Goal: Task Accomplishment & Management: Manage account settings

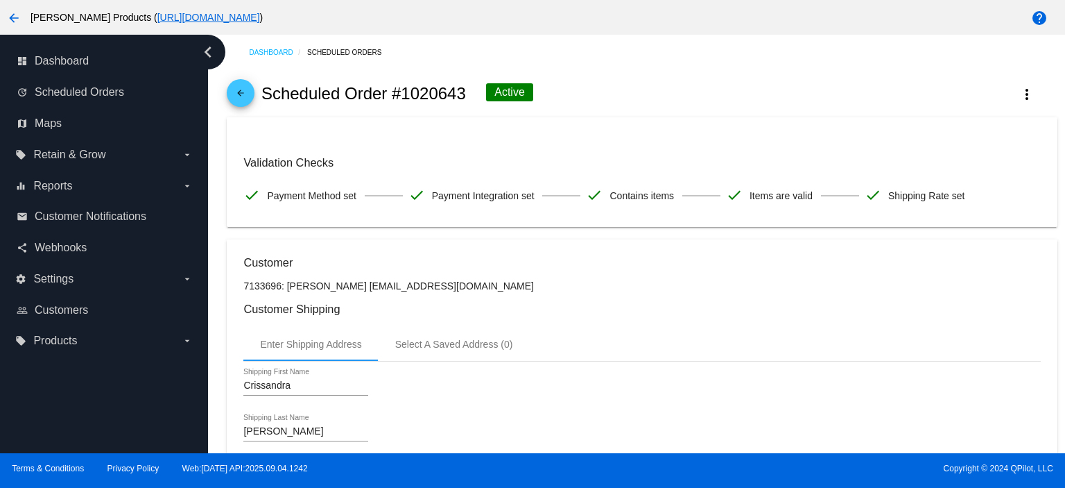
click at [239, 94] on mat-icon "arrow_back" at bounding box center [240, 96] width 17 height 17
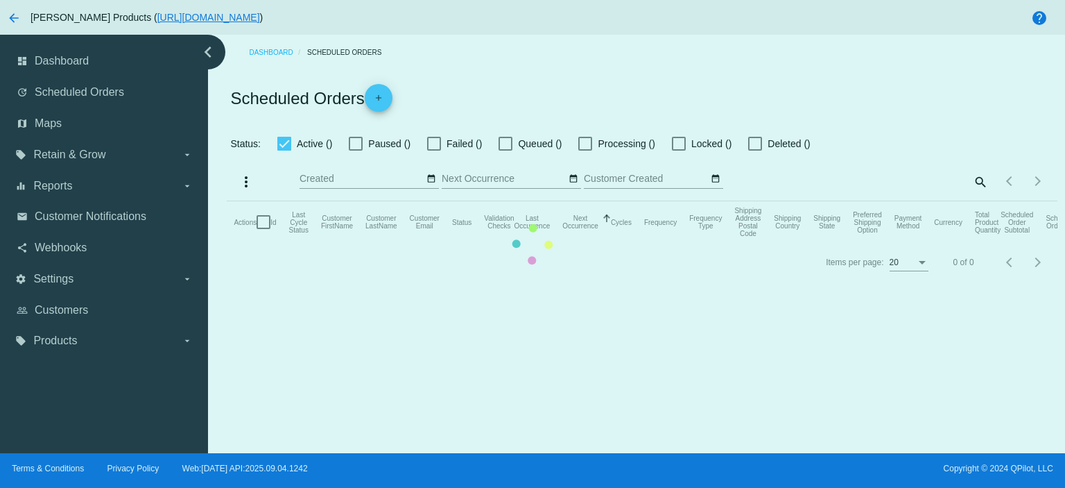
checkbox input "true"
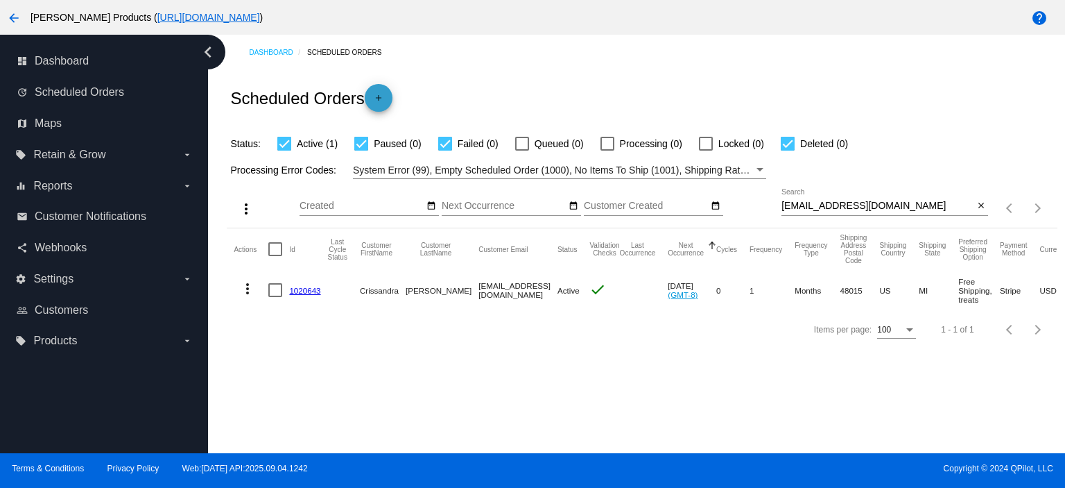
click at [385, 103] on mat-icon "add" at bounding box center [378, 101] width 17 height 17
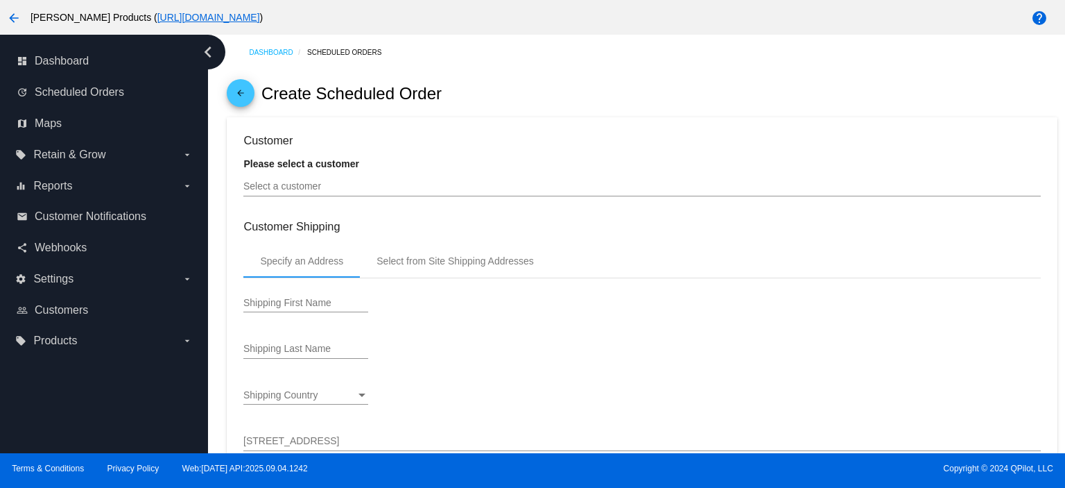
type input "[DATE]"
click at [302, 193] on div "Select a customer" at bounding box center [641, 182] width 797 height 27
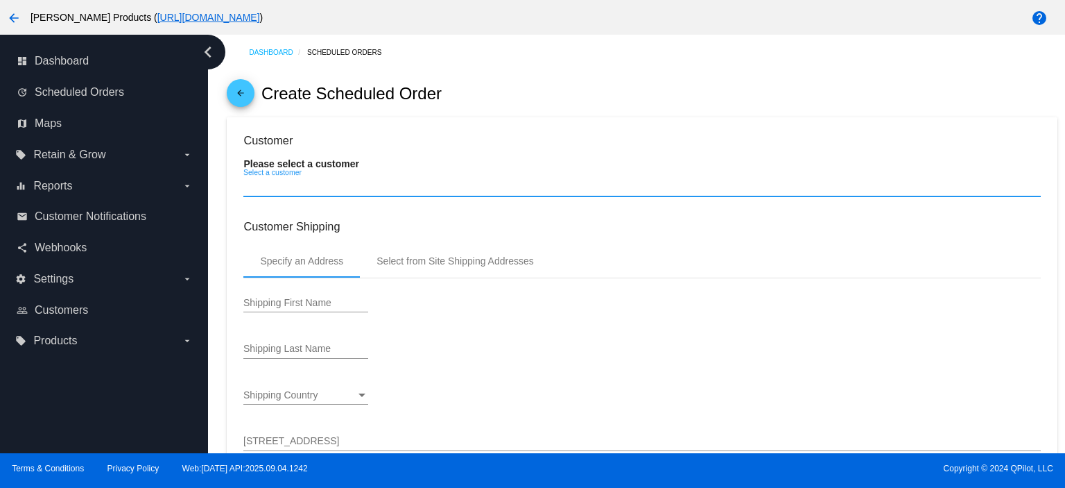
paste input "[EMAIL_ADDRESS][DOMAIN_NAME]"
type input "[EMAIL_ADDRESS][DOMAIN_NAME]"
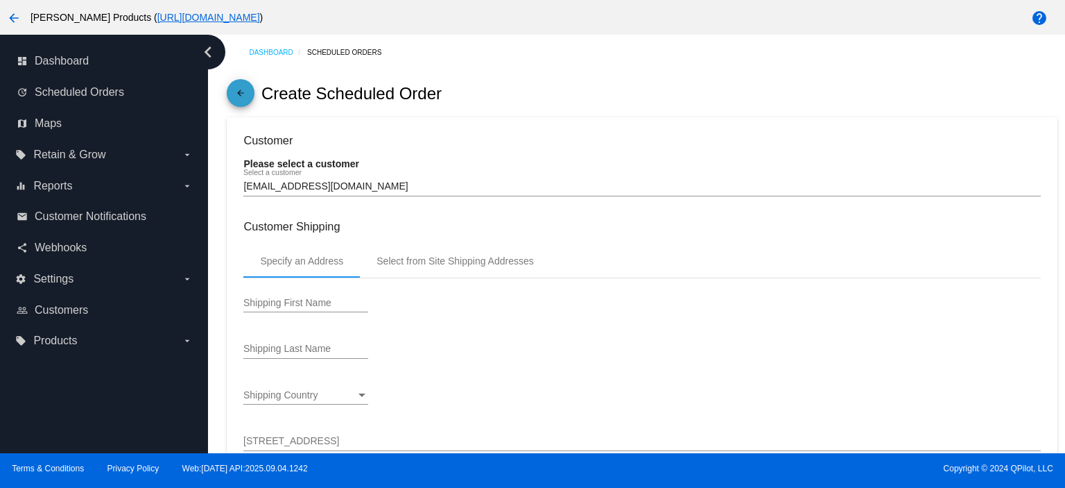
click at [238, 95] on mat-icon "arrow_back" at bounding box center [240, 96] width 17 height 17
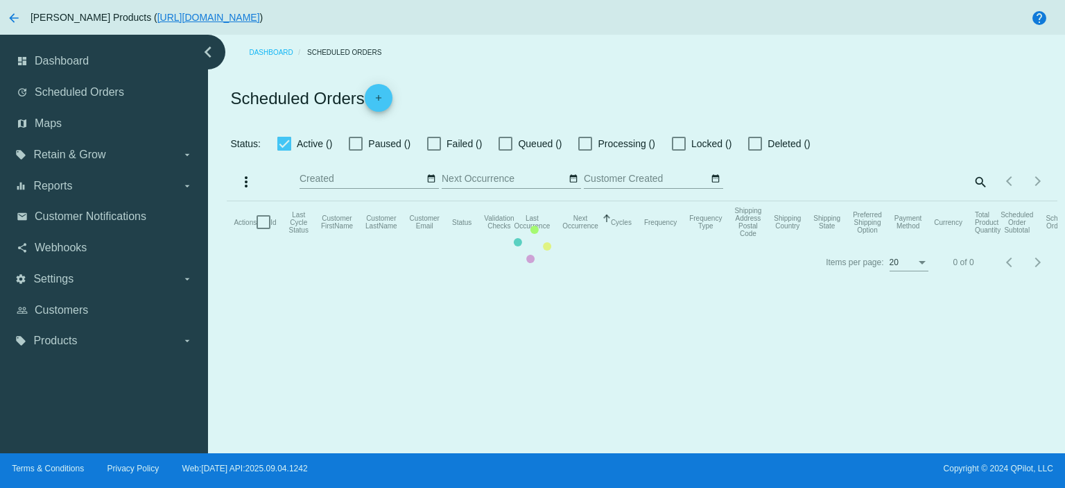
checkbox input "true"
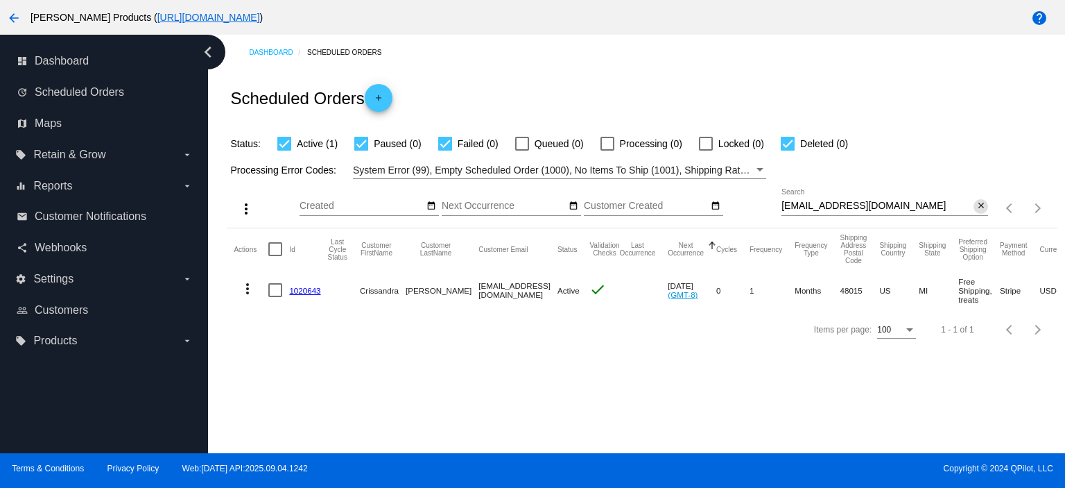
click at [976, 207] on mat-icon "close" at bounding box center [981, 205] width 10 height 11
click at [387, 95] on mat-icon "add" at bounding box center [378, 101] width 17 height 17
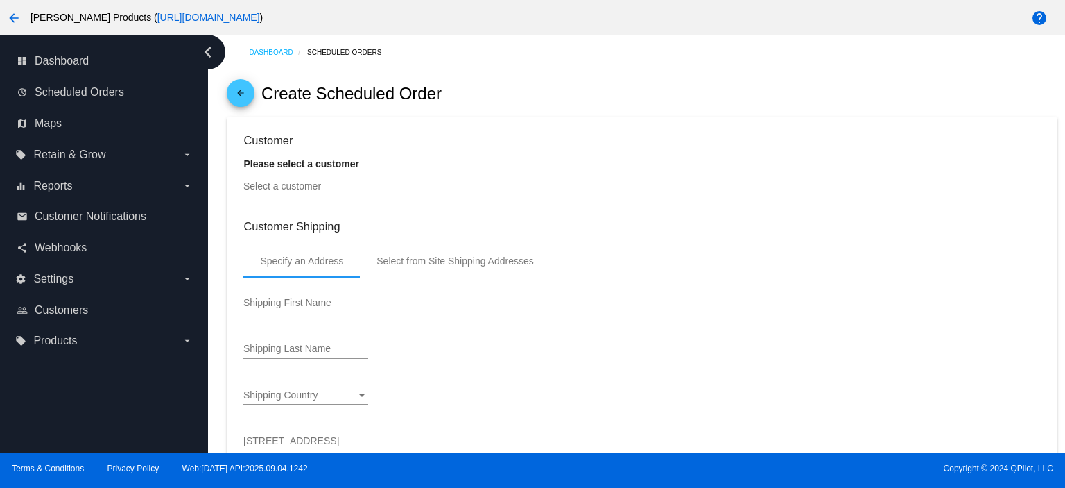
type input "[DATE]"
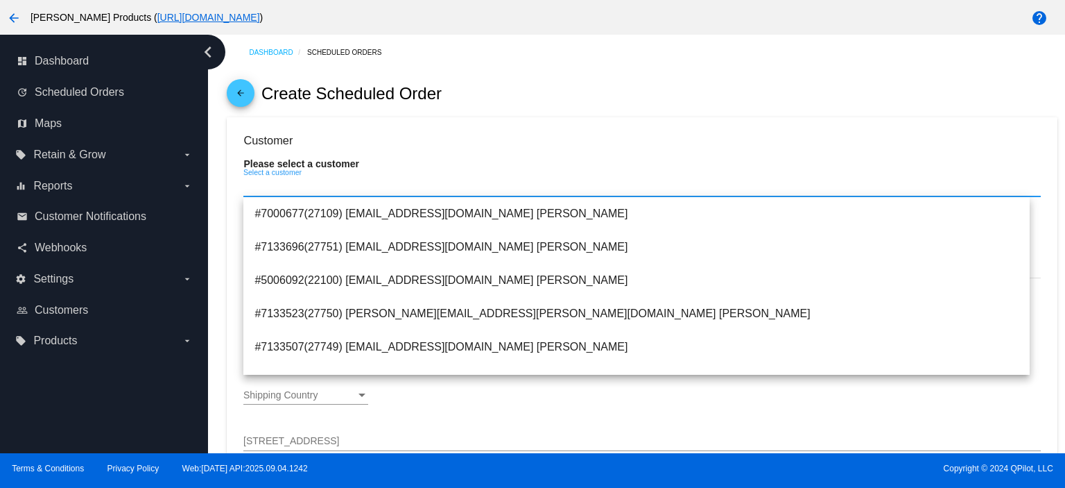
paste input "[EMAIL_ADDRESS][DOMAIN_NAME]"
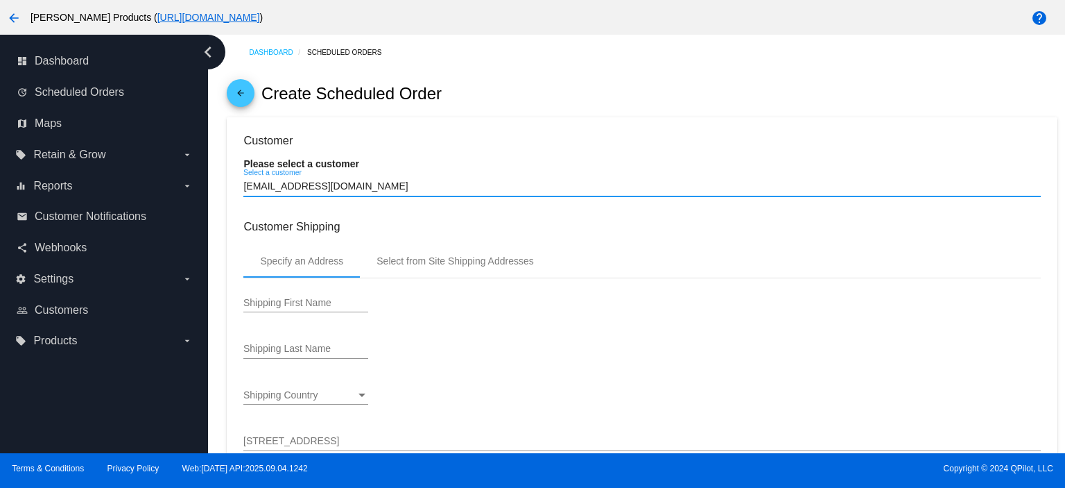
type input "[EMAIL_ADDRESS][DOMAIN_NAME]"
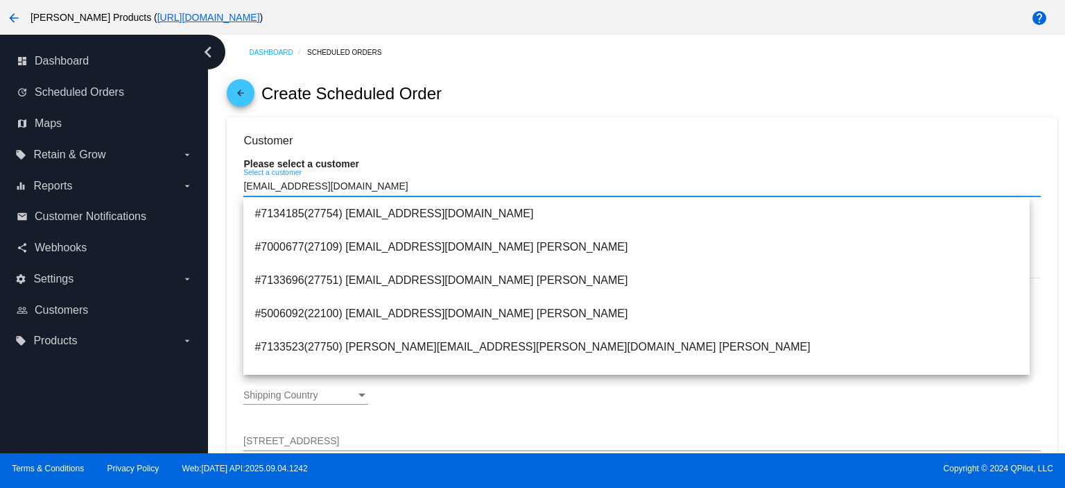
click at [239, 92] on mat-icon "arrow_back" at bounding box center [240, 96] width 17 height 17
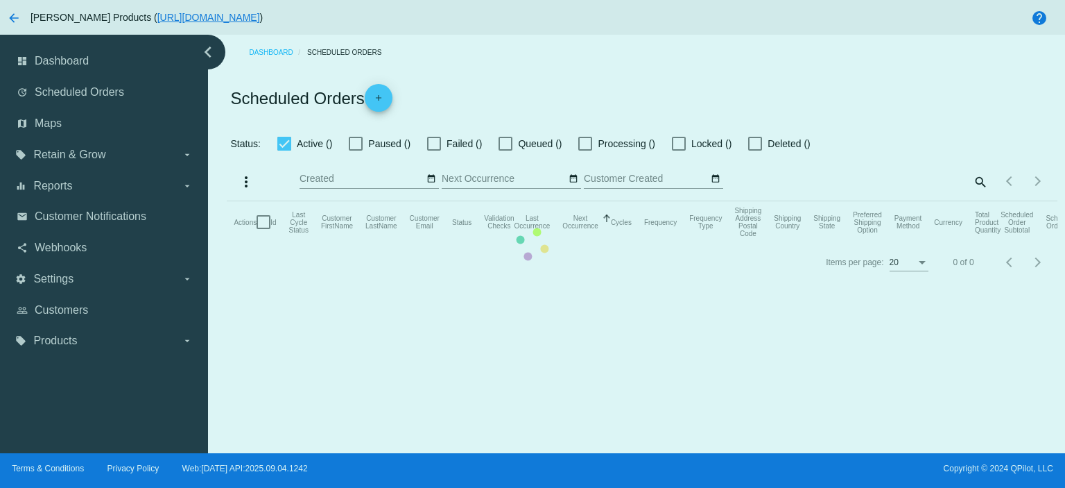
checkbox input "true"
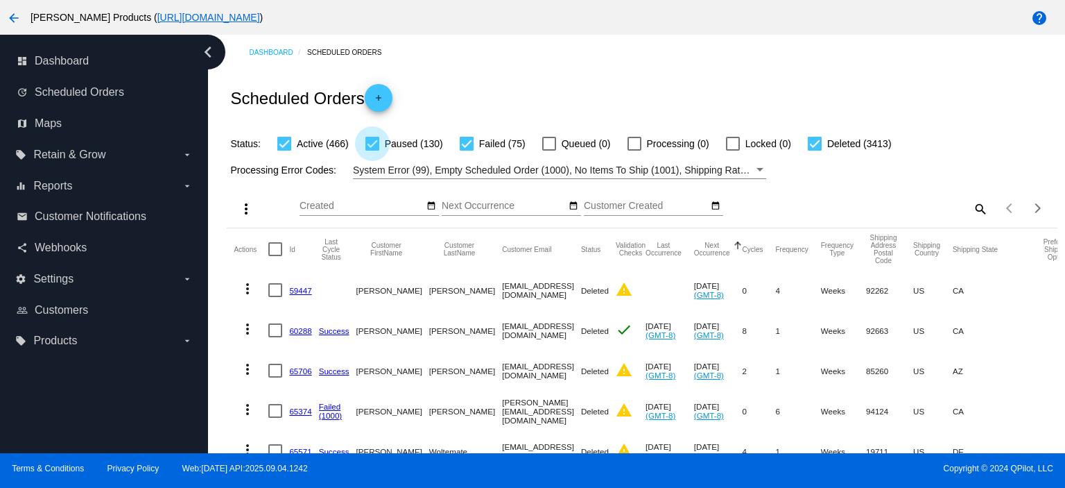
click at [374, 140] on div at bounding box center [372, 144] width 14 height 14
click at [372, 150] on input "Paused (130)" at bounding box center [372, 150] width 1 height 1
checkbox input "false"
click at [813, 143] on div at bounding box center [815, 144] width 14 height 14
click at [814, 150] on input "Deleted (3413)" at bounding box center [814, 150] width 1 height 1
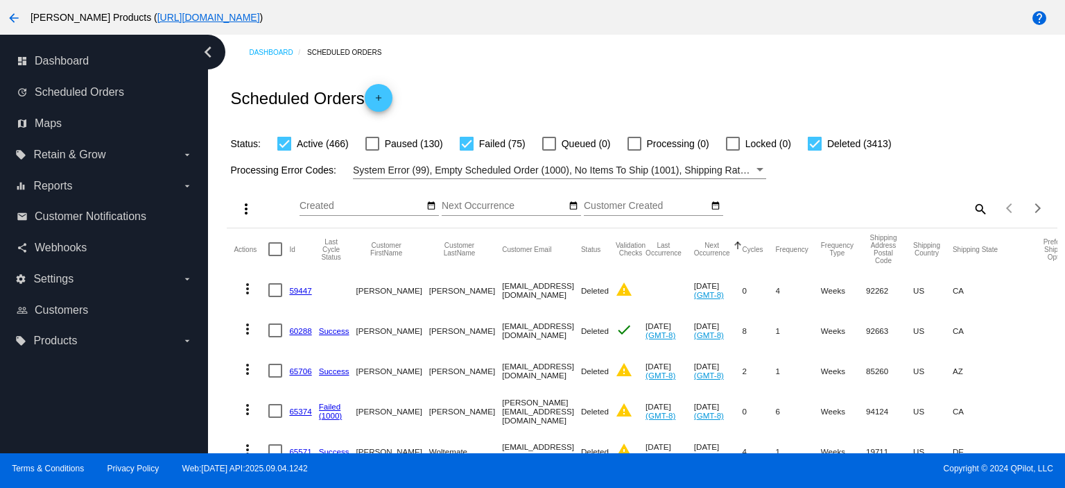
checkbox input "false"
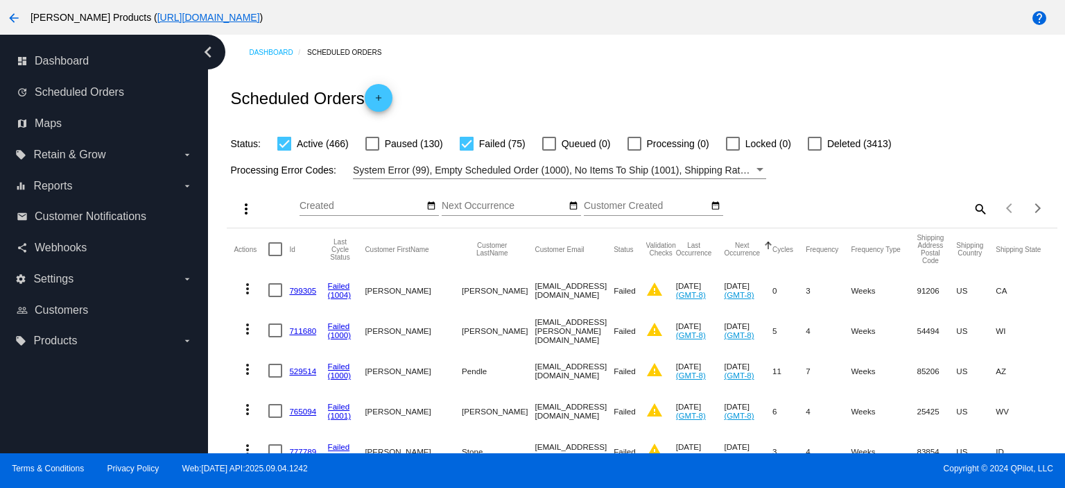
click at [972, 207] on mat-icon "search" at bounding box center [980, 208] width 17 height 21
drag, startPoint x: 970, startPoint y: 207, endPoint x: 906, endPoint y: 211, distance: 63.2
click at [970, 207] on input "Search" at bounding box center [885, 205] width 207 height 11
click at [785, 211] on input "Search" at bounding box center [885, 205] width 207 height 11
paste input "1012786"
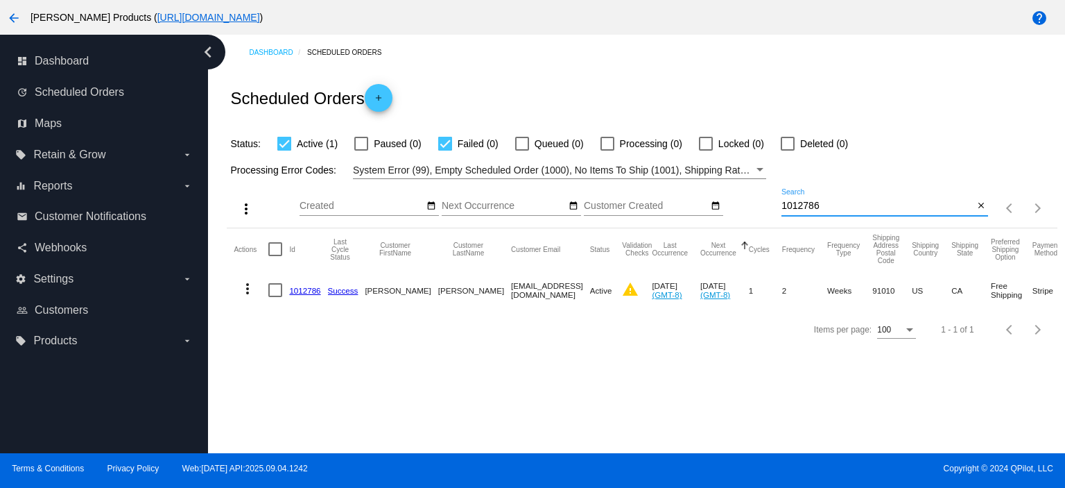
type input "1012786"
click at [302, 292] on link "1012786" at bounding box center [304, 290] width 31 height 9
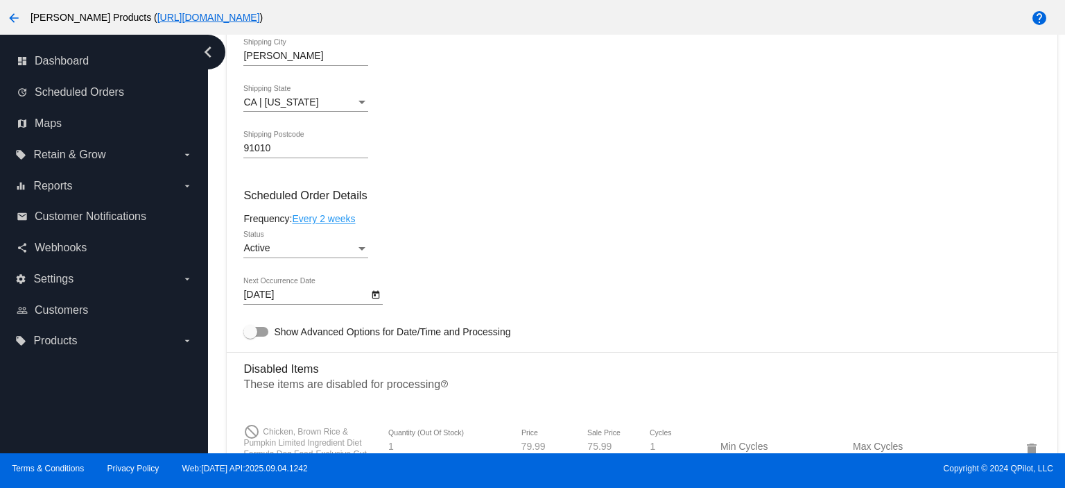
scroll to position [647, 0]
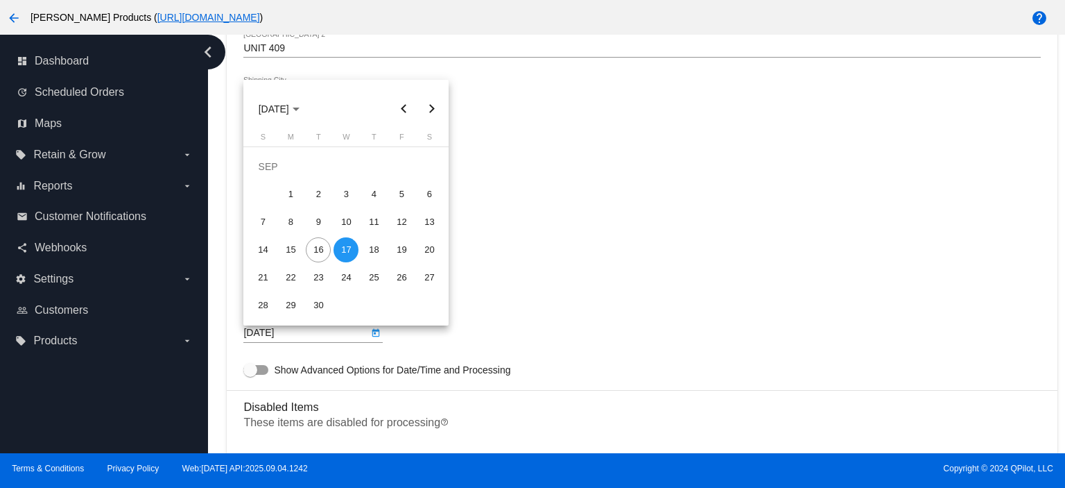
click at [260, 334] on body "arrow_back [PERSON_NAME] Products ( [URL][DOMAIN_NAME] ) help dashboard Dashboa…" at bounding box center [532, 244] width 1065 height 488
click at [373, 248] on div "18" at bounding box center [373, 249] width 25 height 25
type input "[DATE]"
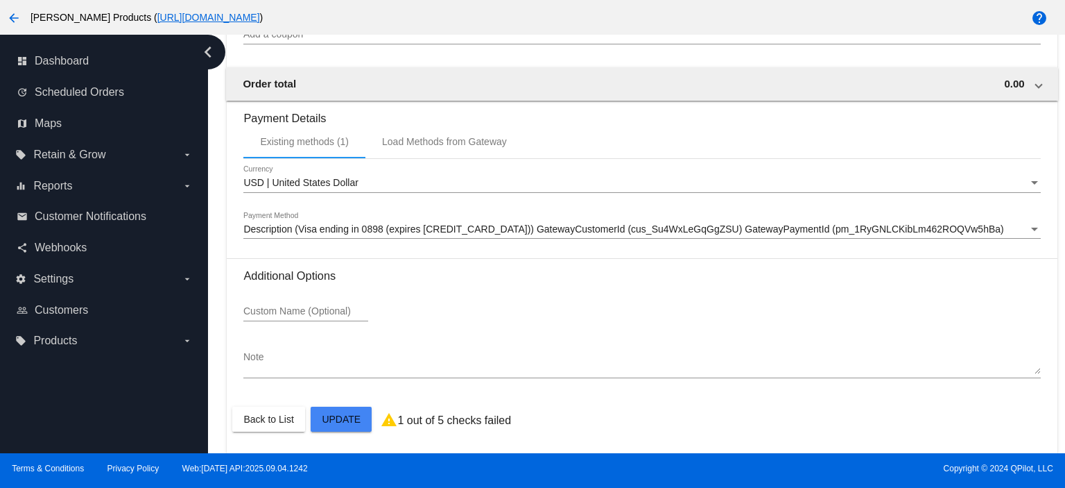
scroll to position [1409, 0]
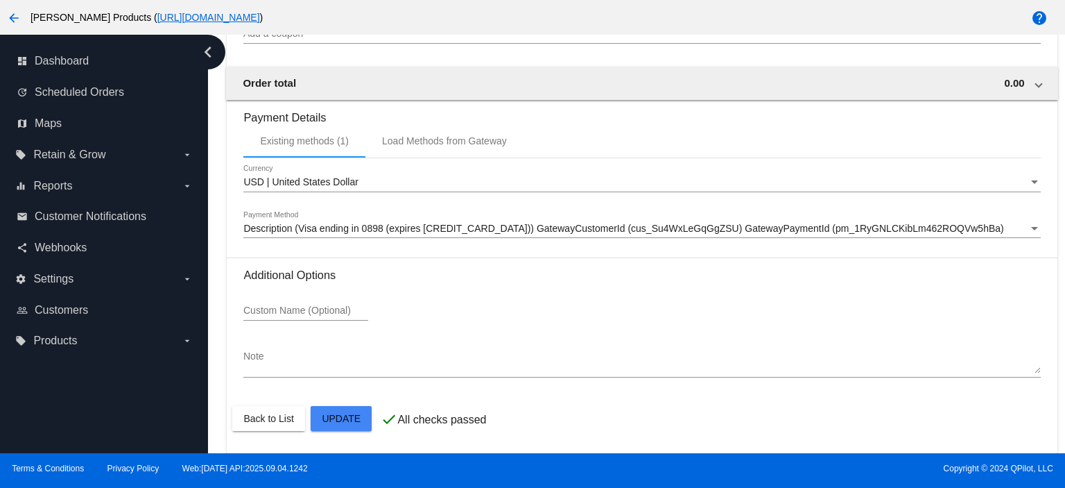
click at [348, 402] on div at bounding box center [532, 244] width 1065 height 488
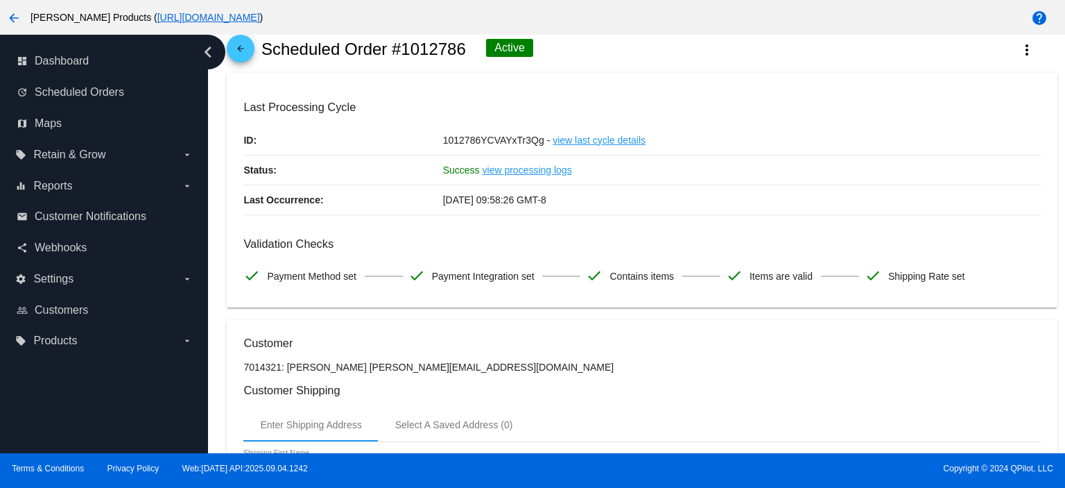
scroll to position [0, 0]
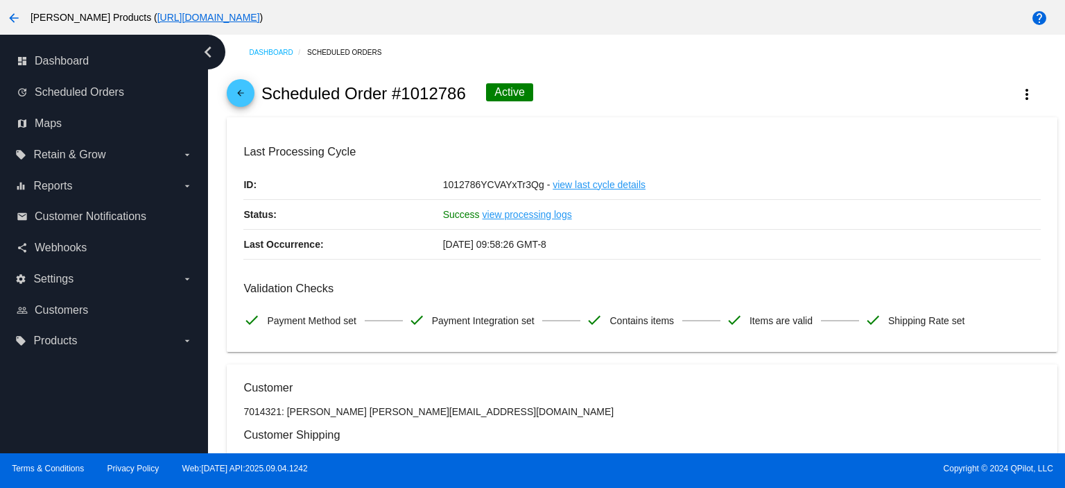
click at [243, 96] on mat-icon "arrow_back" at bounding box center [240, 96] width 17 height 17
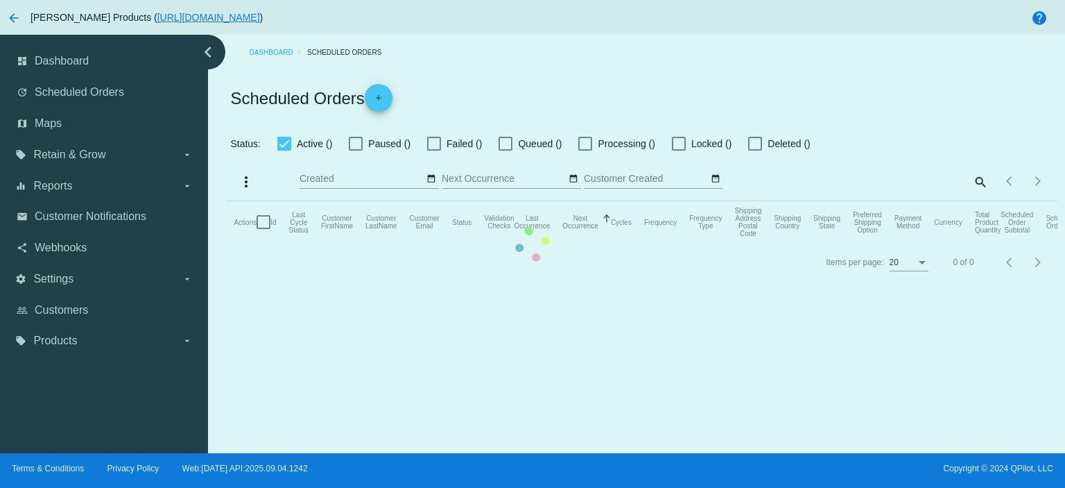
checkbox input "true"
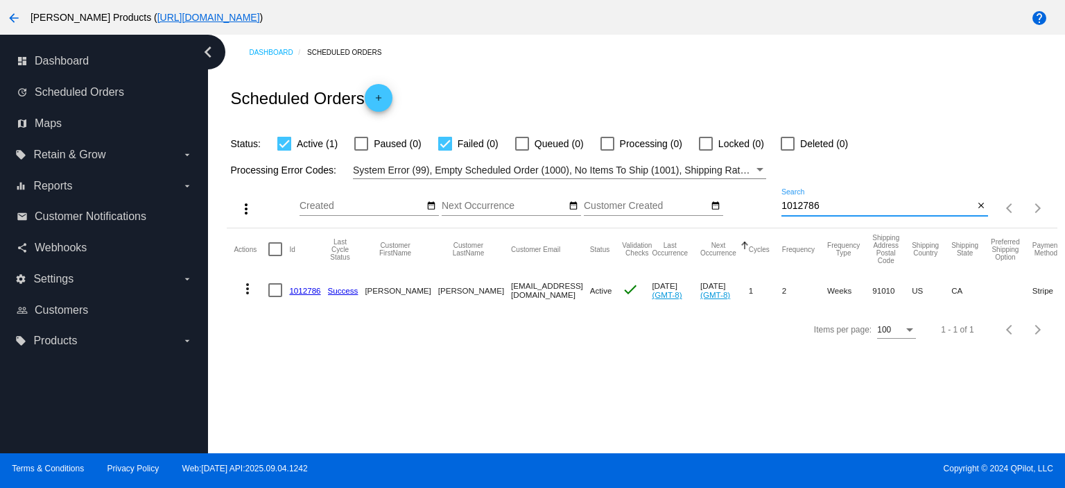
drag, startPoint x: 835, startPoint y: 203, endPoint x: 761, endPoint y: 216, distance: 74.7
click at [761, 216] on div "more_vert Sep Jan Feb Mar [DATE]" at bounding box center [642, 203] width 830 height 49
paste input "613663"
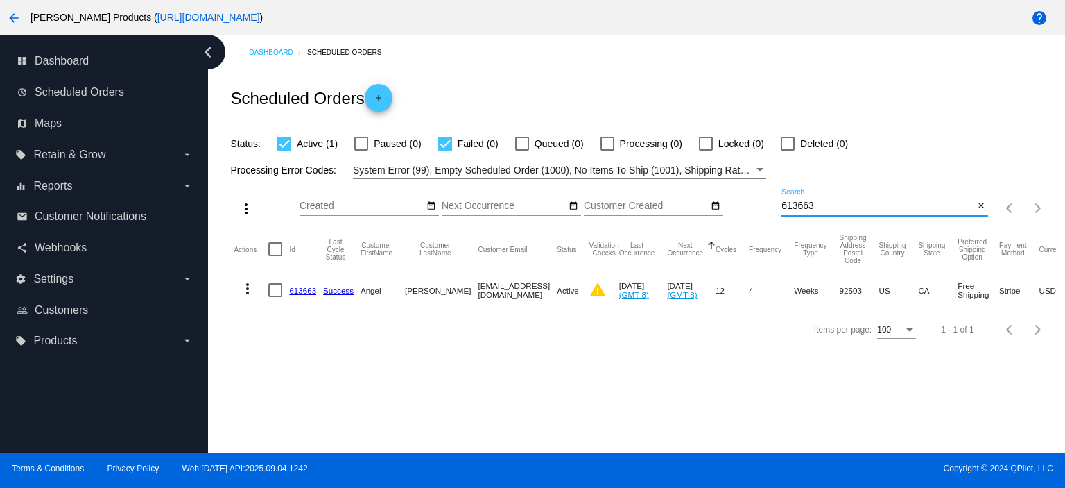
type input "613663"
click at [304, 288] on link "613663" at bounding box center [302, 290] width 27 height 9
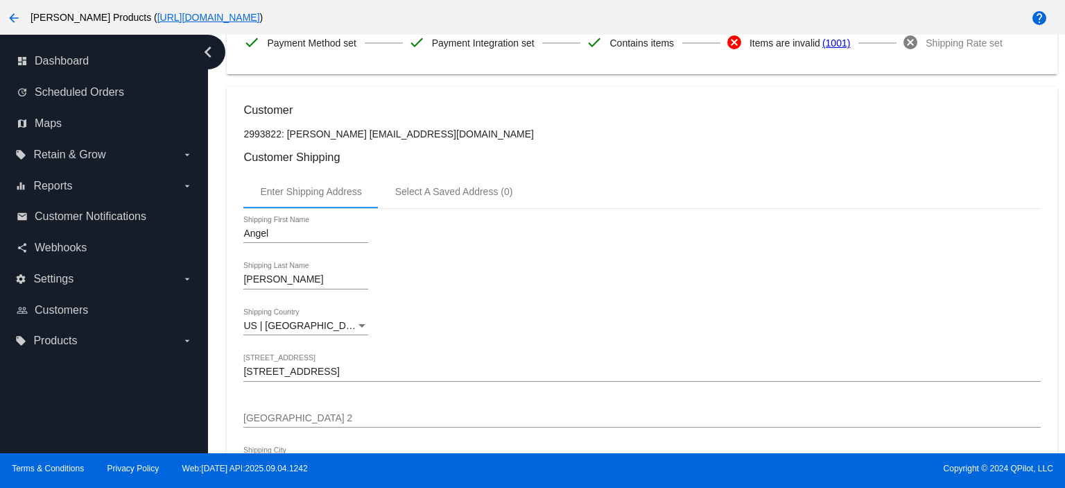
scroll to position [647, 0]
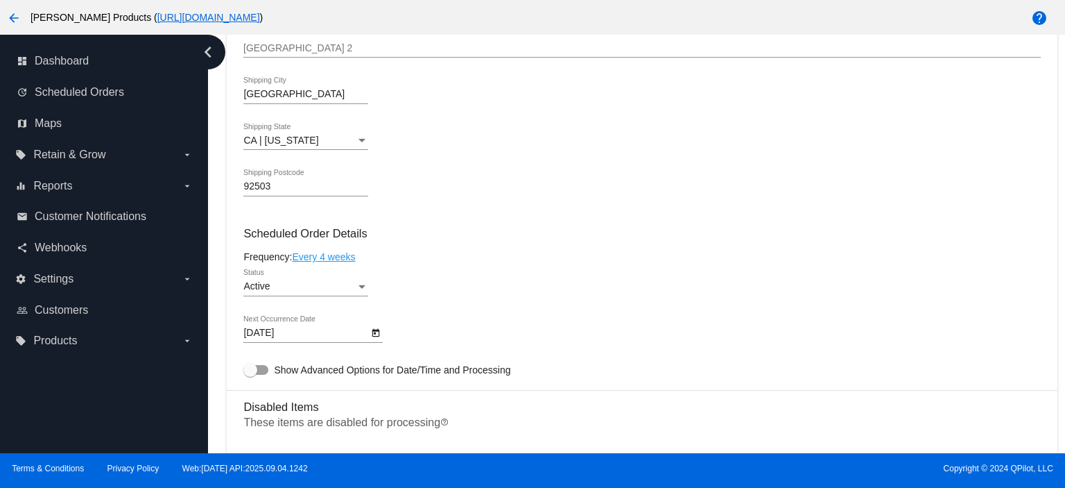
click at [294, 327] on div "[DATE] Next Occurrence Date" at bounding box center [305, 329] width 125 height 27
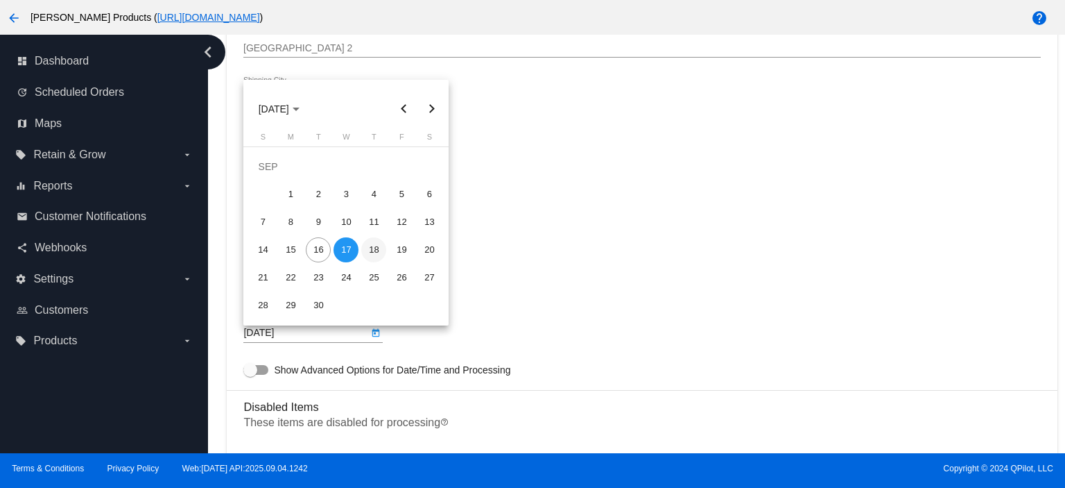
click at [377, 253] on div "18" at bounding box center [373, 249] width 25 height 25
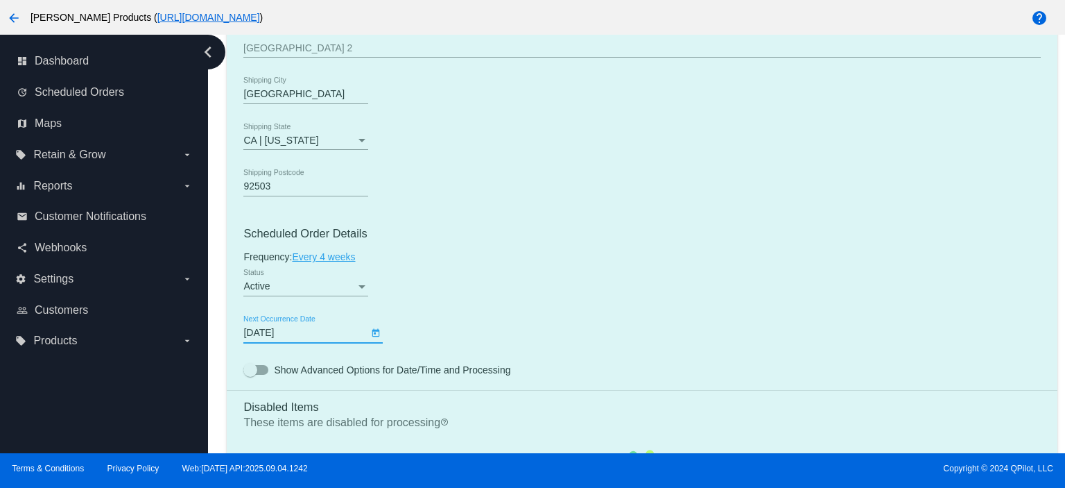
type input "[DATE]"
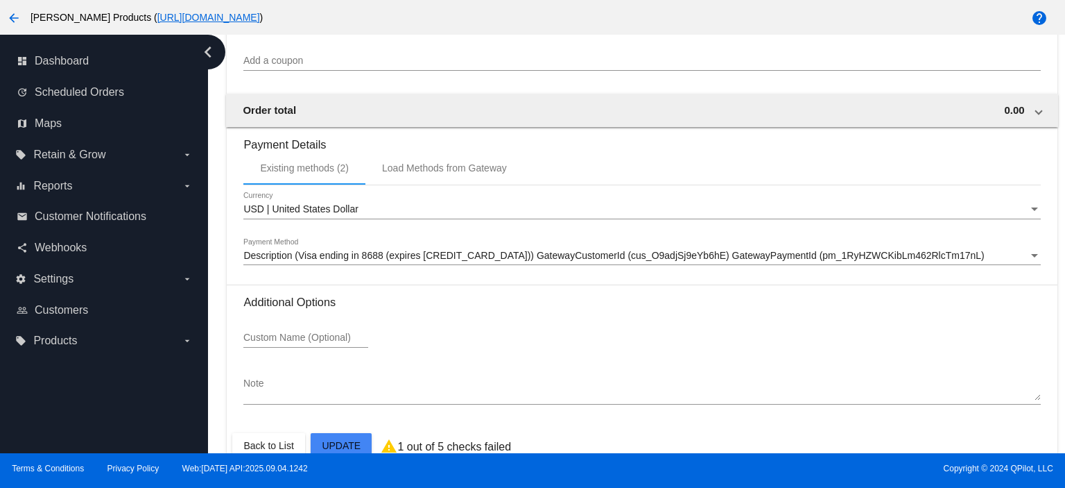
scroll to position [1409, 0]
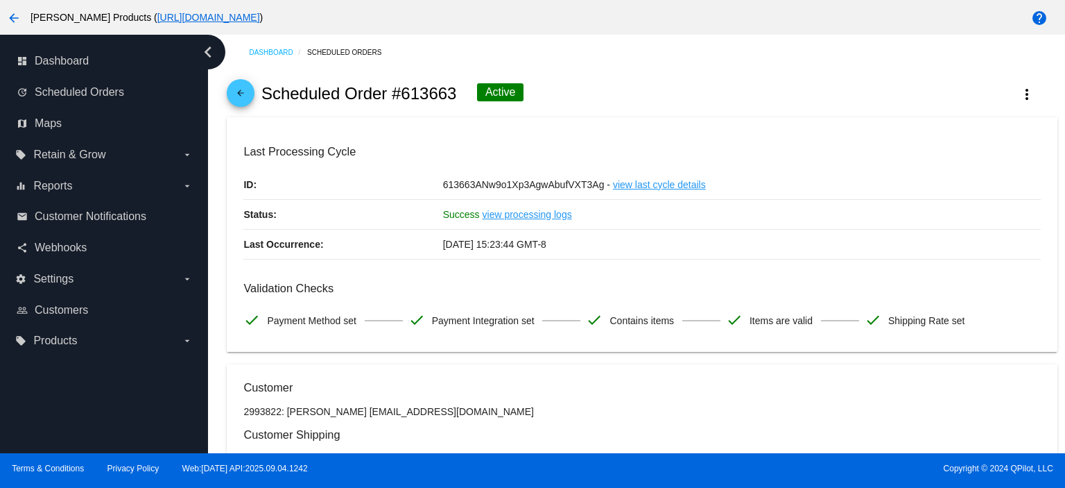
scroll to position [739, 0]
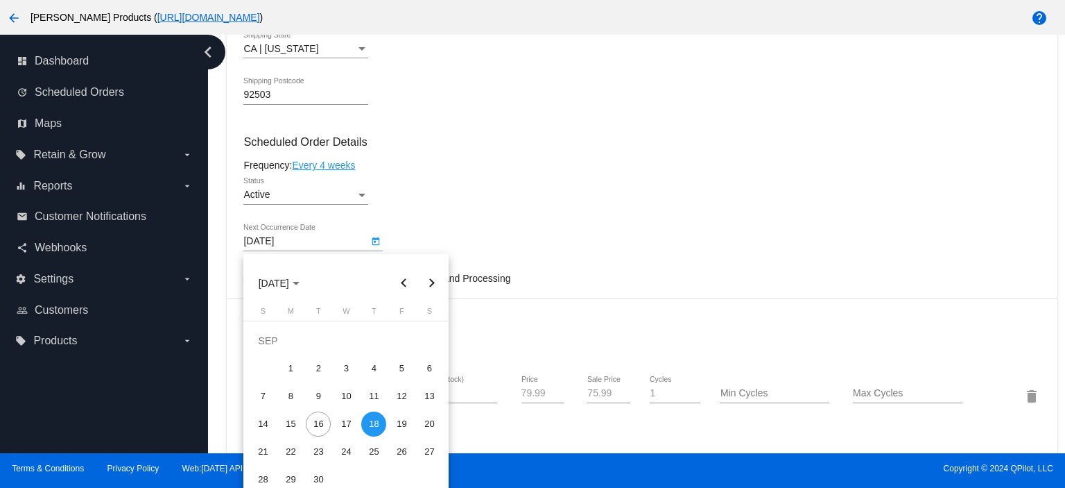
click at [653, 163] on div at bounding box center [532, 244] width 1065 height 488
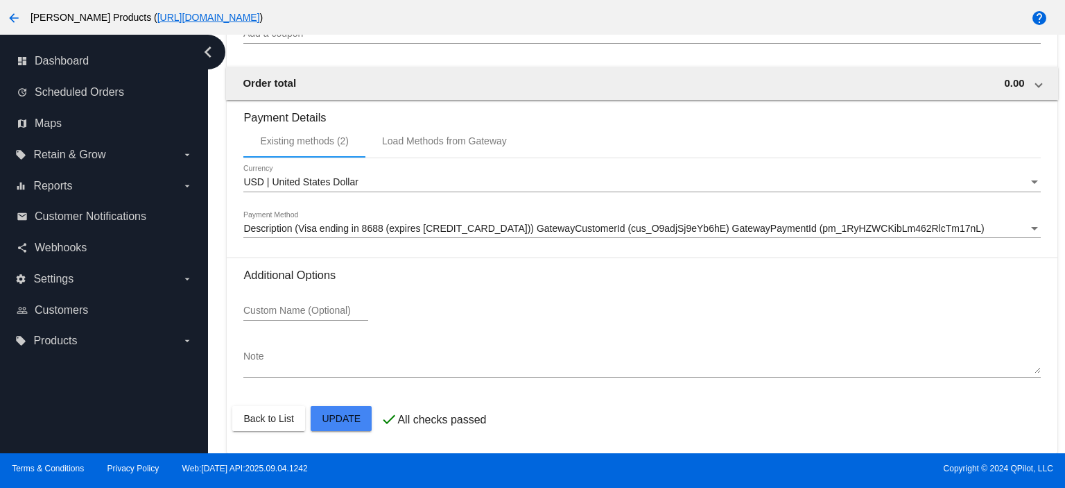
scroll to position [1409, 0]
drag, startPoint x: 1056, startPoint y: 354, endPoint x: 1060, endPoint y: -15, distance: 369.0
click at [1060, 0] on html "arrow_back [PERSON_NAME] Products ( [URL][DOMAIN_NAME] ) help dashboard Dashboa…" at bounding box center [532, 244] width 1065 height 488
click at [617, 146] on div at bounding box center [532, 244] width 1065 height 488
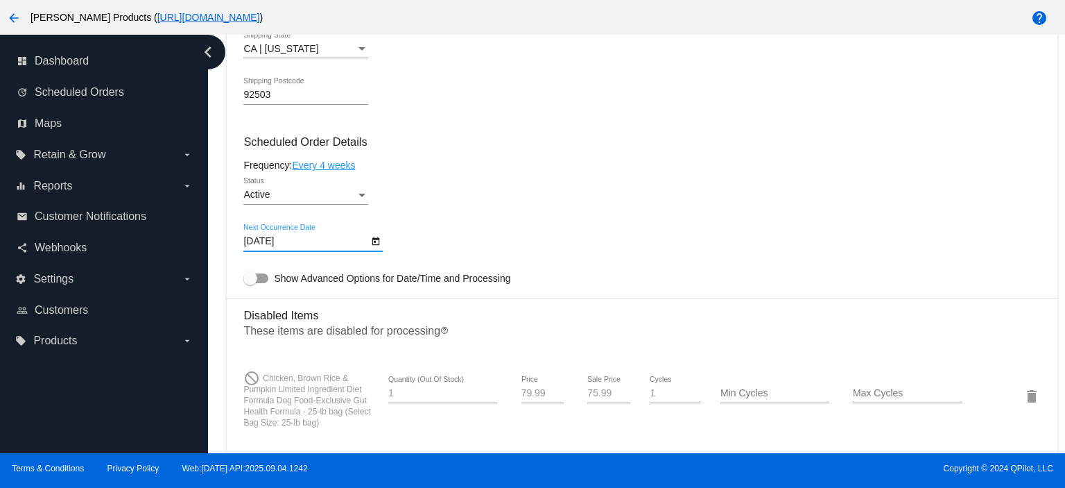
click at [617, 147] on h3 "Scheduled Order Details" at bounding box center [641, 141] width 797 height 13
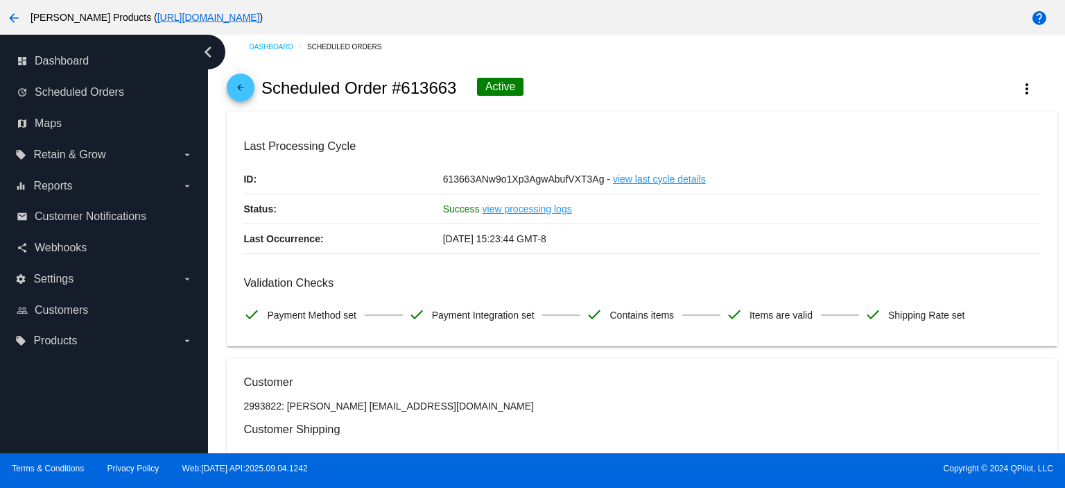
scroll to position [0, 0]
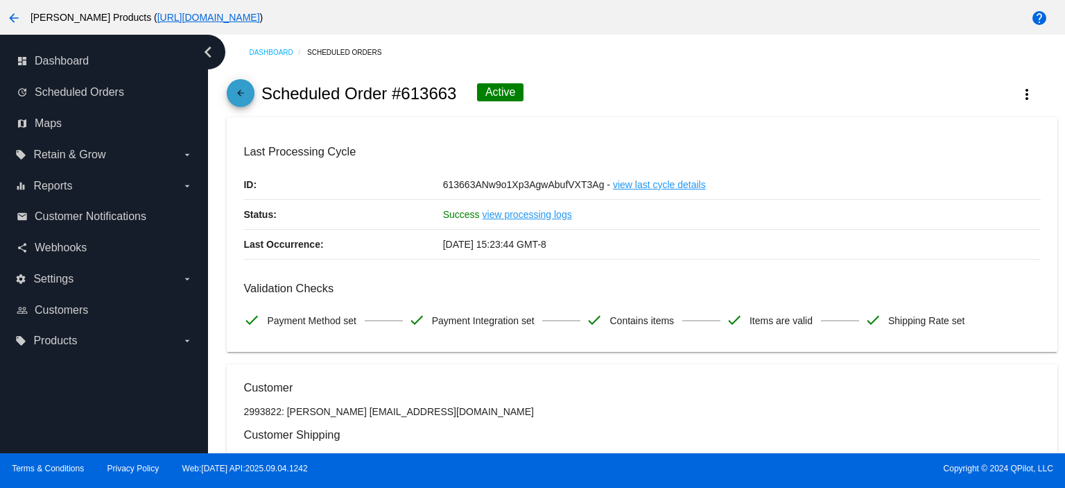
click at [237, 99] on mat-icon "arrow_back" at bounding box center [240, 96] width 17 height 17
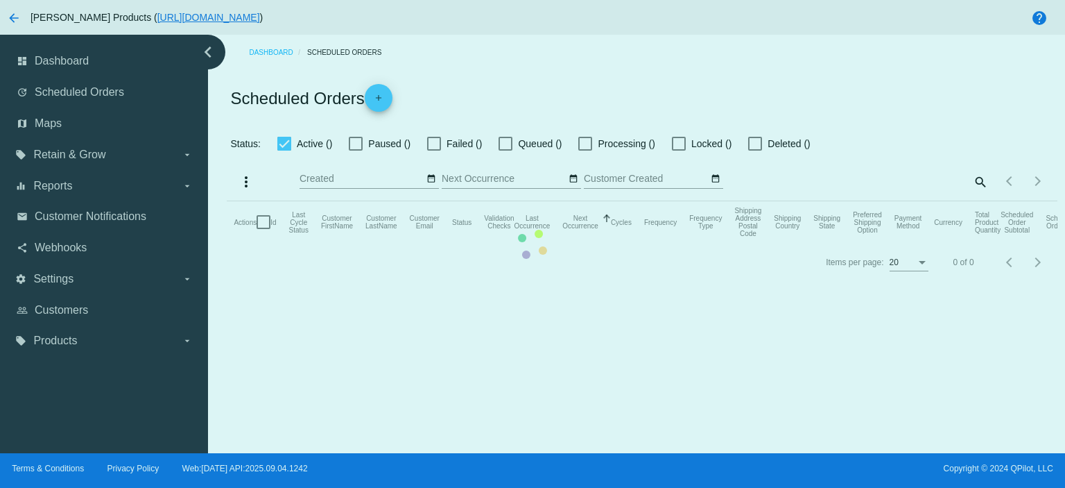
checkbox input "true"
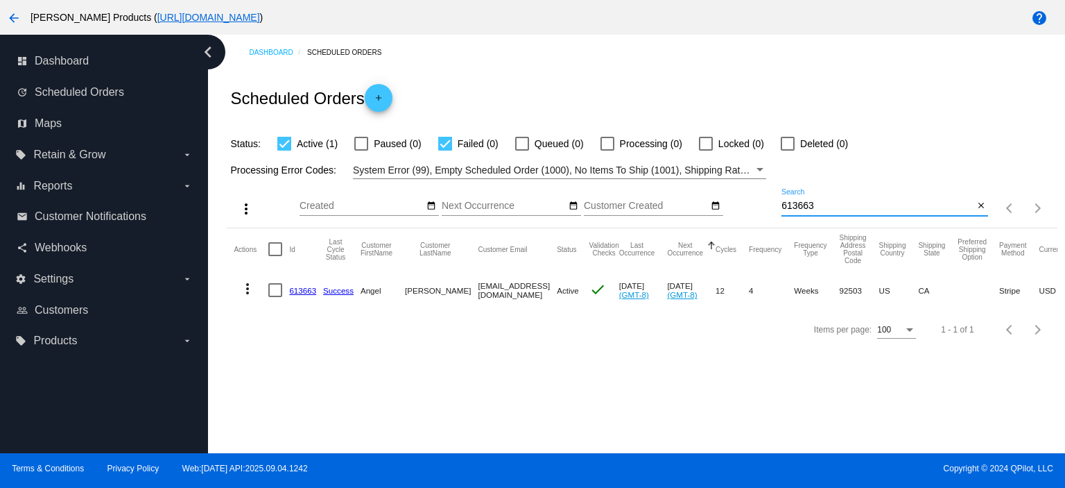
drag, startPoint x: 820, startPoint y: 205, endPoint x: 766, endPoint y: 213, distance: 54.7
click at [766, 213] on div "more_vert Sep Jan Feb Mar [DATE]" at bounding box center [642, 203] width 830 height 49
paste input "[EMAIL_ADDRESS][DOMAIN_NAME]"
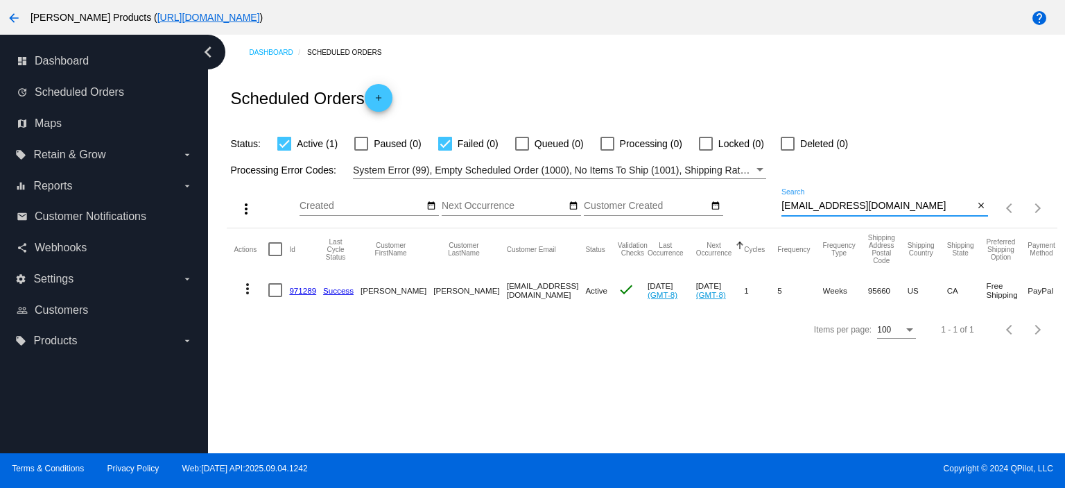
click at [782, 210] on input "[EMAIL_ADDRESS][DOMAIN_NAME]" at bounding box center [878, 205] width 192 height 11
type input "[EMAIL_ADDRESS][DOMAIN_NAME]"
click at [295, 291] on link "971289" at bounding box center [302, 290] width 27 height 9
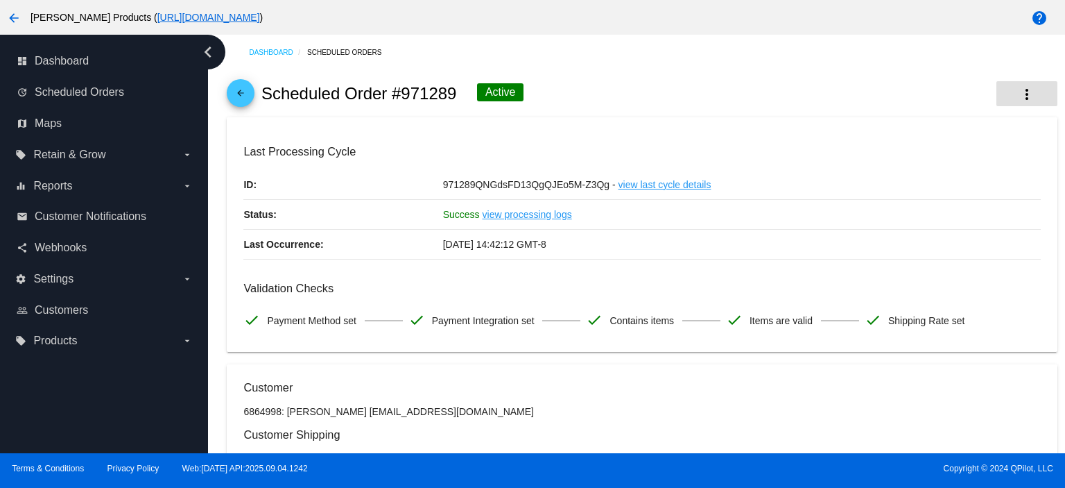
click at [1019, 96] on mat-icon "more_vert" at bounding box center [1027, 94] width 17 height 17
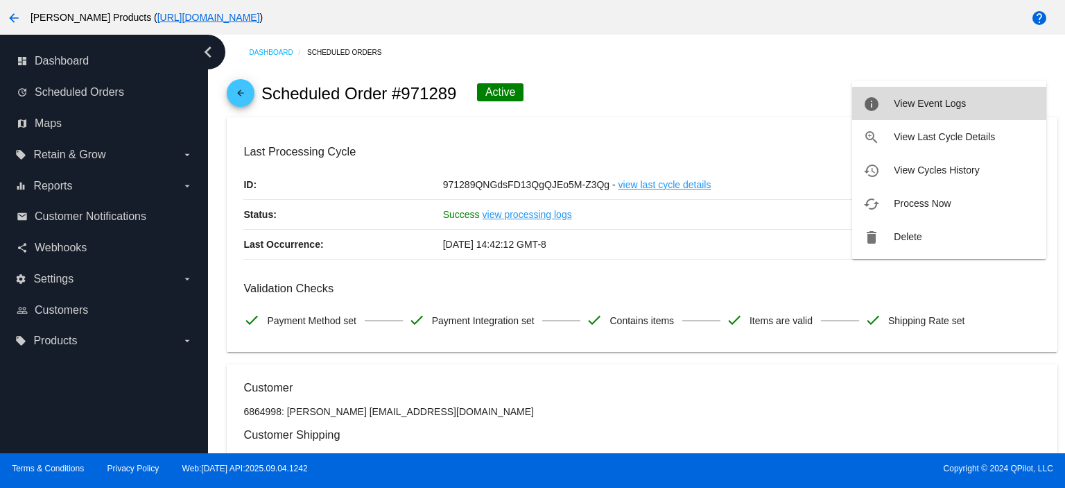
click at [963, 110] on button "info View Event Logs" at bounding box center [949, 103] width 194 height 33
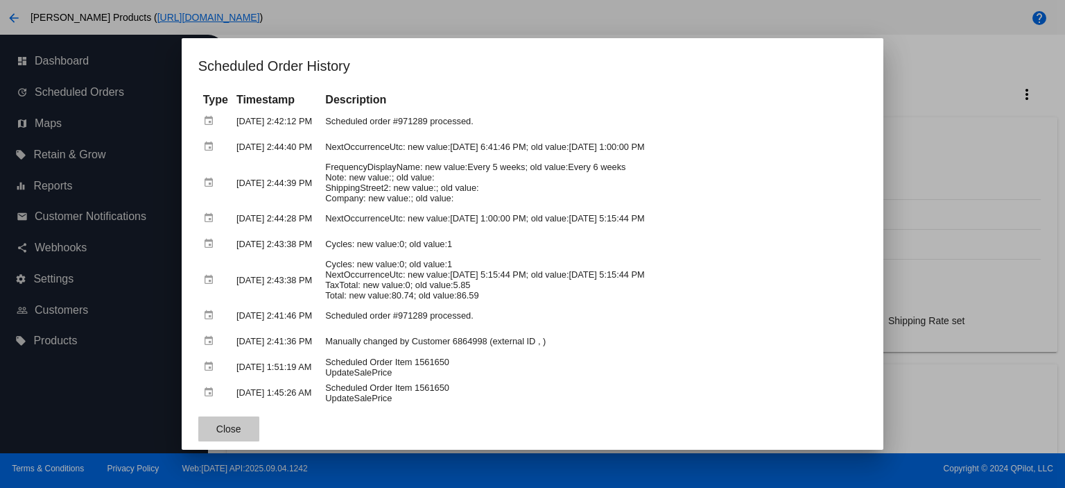
click at [219, 425] on span "Close" at bounding box center [228, 428] width 25 height 11
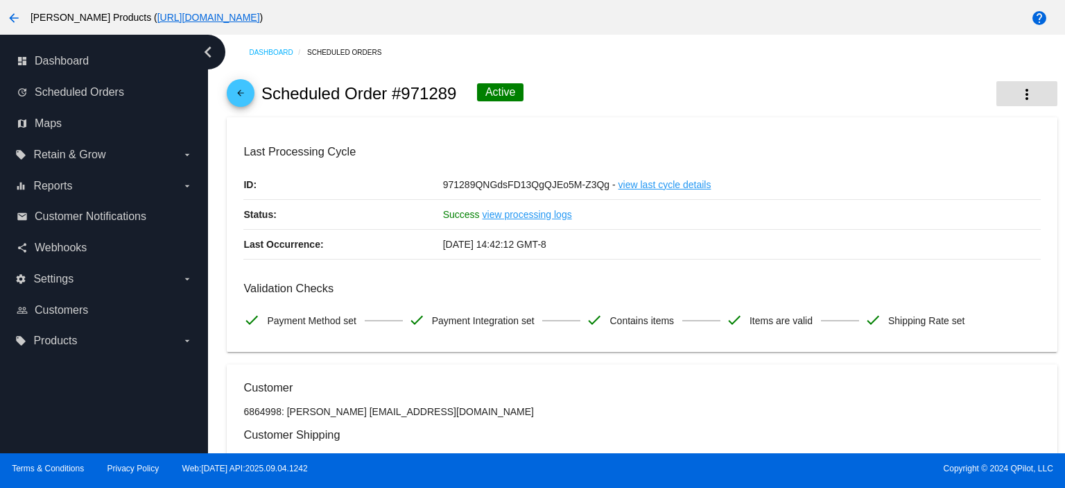
click at [1027, 98] on button "more_vert" at bounding box center [1027, 93] width 61 height 25
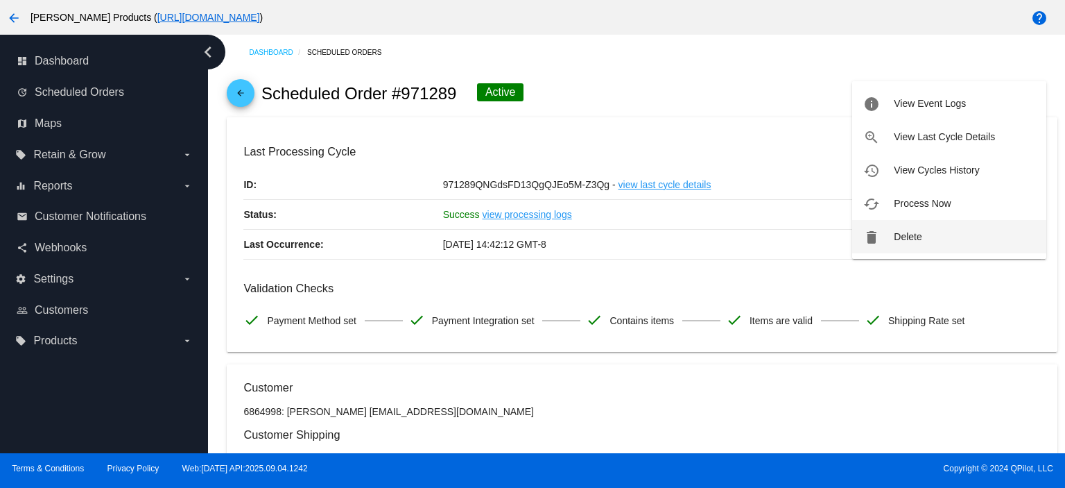
click at [907, 240] on span "Delete" at bounding box center [908, 236] width 28 height 11
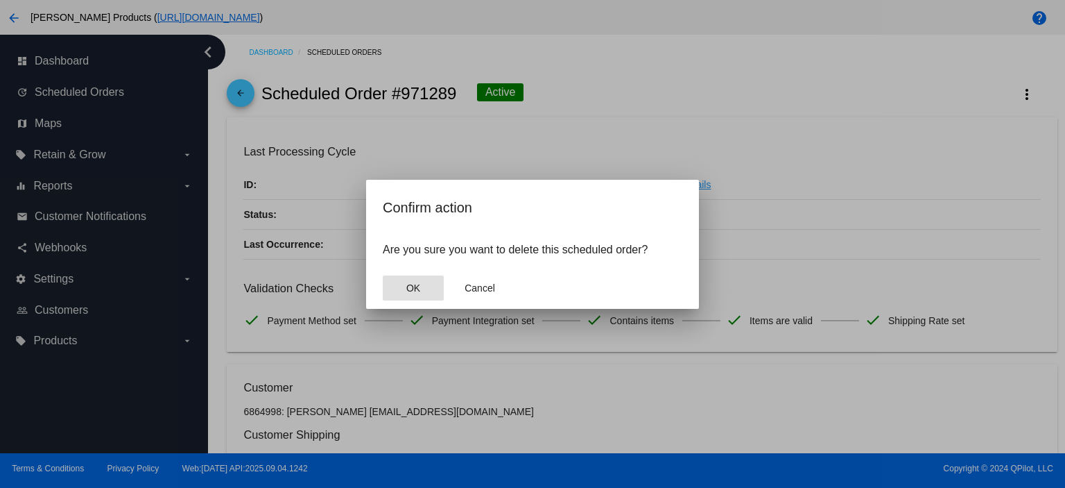
click at [416, 286] on span "OK" at bounding box center [413, 287] width 14 height 11
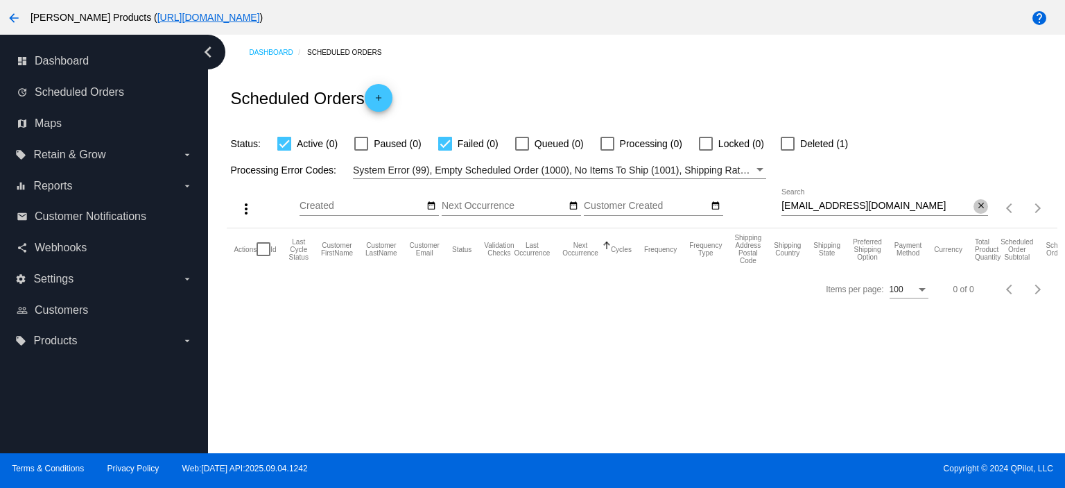
click at [983, 202] on mat-icon "close" at bounding box center [981, 205] width 10 height 11
